Goal: Obtain resource: Download file/media

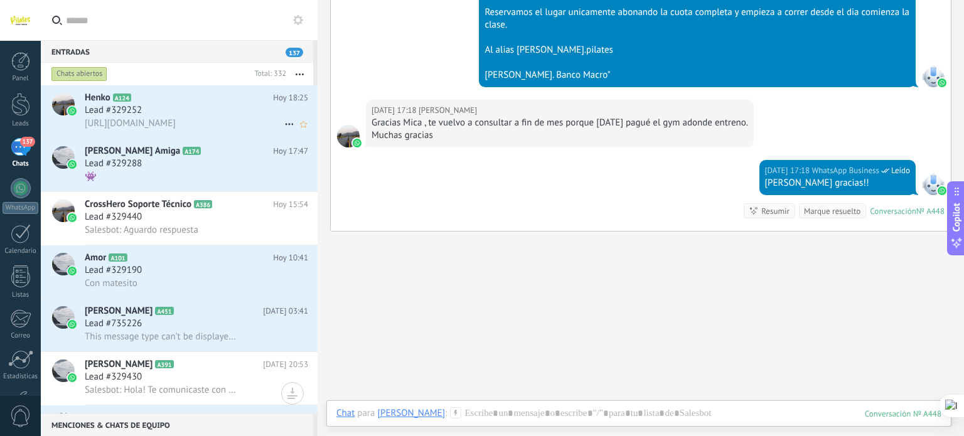
click at [242, 104] on h2 "Henko A124" at bounding box center [179, 98] width 188 height 13
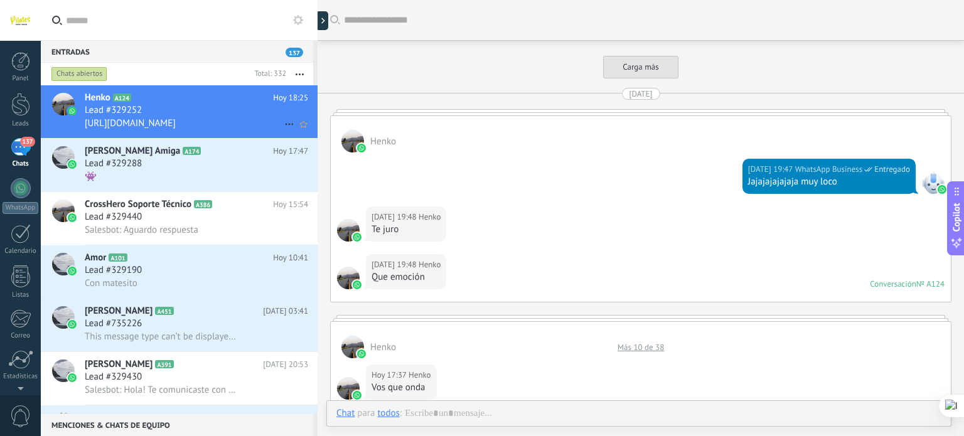
scroll to position [552, 0]
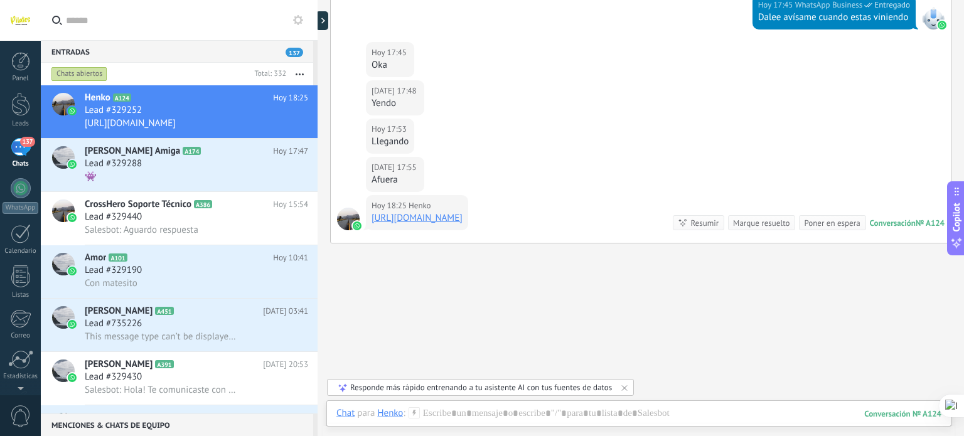
click at [417, 216] on link "[URL][DOMAIN_NAME]" at bounding box center [417, 218] width 91 height 12
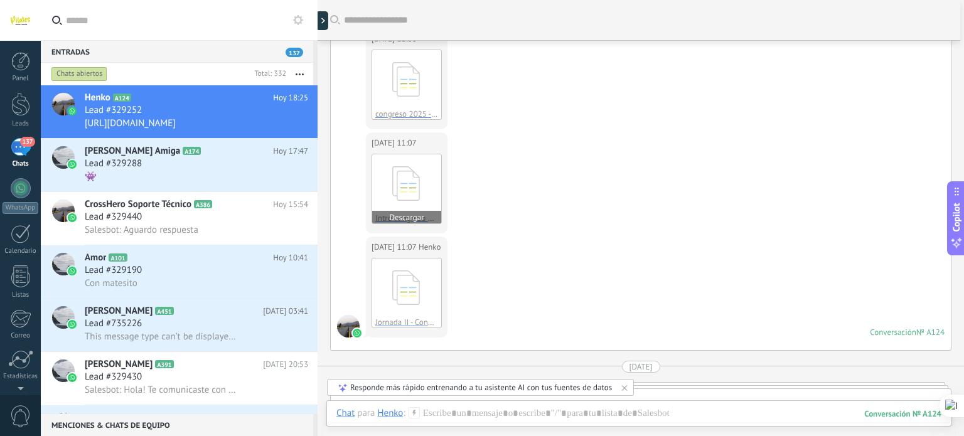
scroll to position [2939, 0]
click at [399, 209] on button "Descargar" at bounding box center [406, 215] width 69 height 13
